Goal: Transaction & Acquisition: Purchase product/service

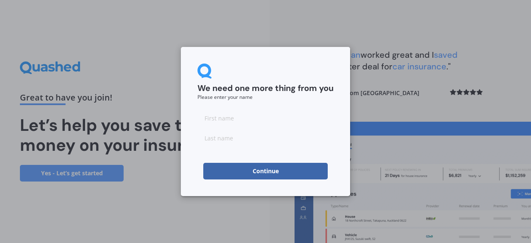
click at [236, 122] on input at bounding box center [265, 118] width 136 height 17
type input "[PERSON_NAME]"
type input "Harrey"
click at [239, 167] on button "Continue" at bounding box center [265, 171] width 124 height 17
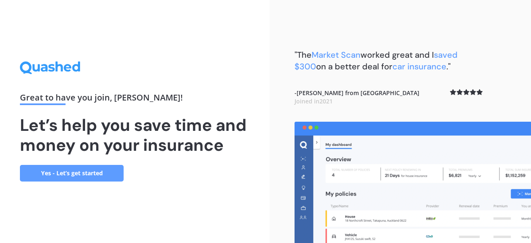
click at [104, 168] on link "Yes - Let’s get started" at bounding box center [72, 173] width 104 height 17
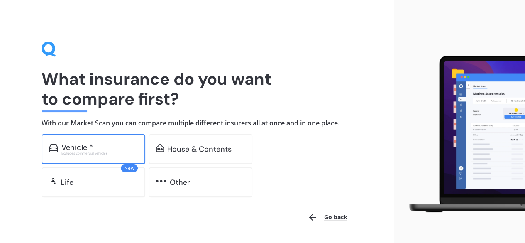
click at [121, 139] on div "Vehicle * Excludes commercial vehicles" at bounding box center [93, 149] width 104 height 30
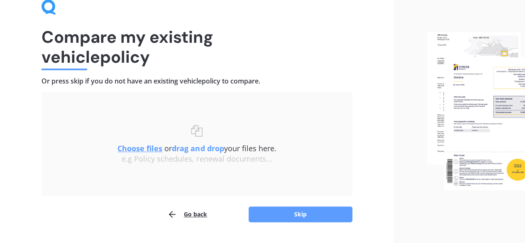
scroll to position [63, 0]
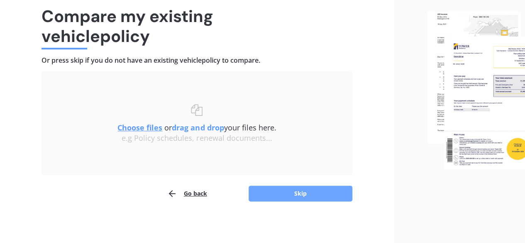
click at [290, 196] on button "Skip" at bounding box center [300, 193] width 104 height 16
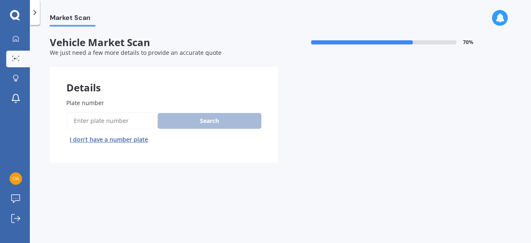
click at [143, 124] on input "Plate number" at bounding box center [110, 120] width 88 height 17
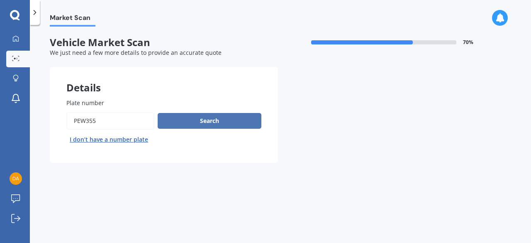
type input "pew355"
click at [226, 114] on button "Search" at bounding box center [210, 121] width 104 height 16
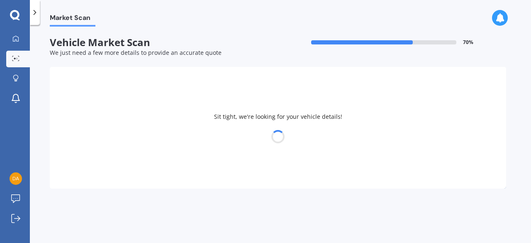
select select "SUBARU"
select select "FORESTER"
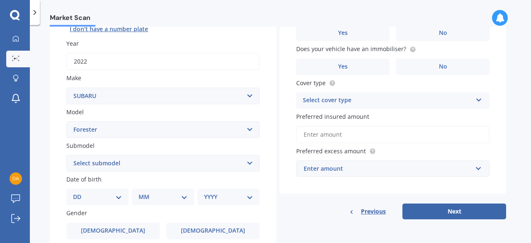
scroll to position [149, 0]
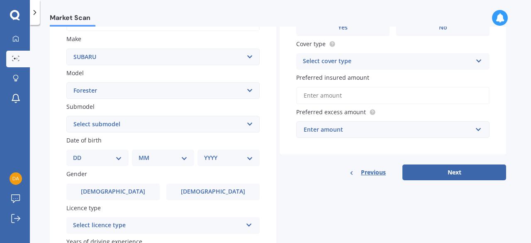
click at [312, 85] on div "Preferred insured amount" at bounding box center [392, 88] width 193 height 31
click at [193, 133] on div "Plate number Search I don’t have a number plate Year 2022 Make Select make AC A…" at bounding box center [163, 124] width 226 height 385
click at [105, 159] on select "DD 01 02 03 04 05 06 07 08 09 10 11 12 13 14 15 16 17 18 19 20 21 22 23 24 25 2…" at bounding box center [97, 157] width 49 height 9
